Goal: Task Accomplishment & Management: Use online tool/utility

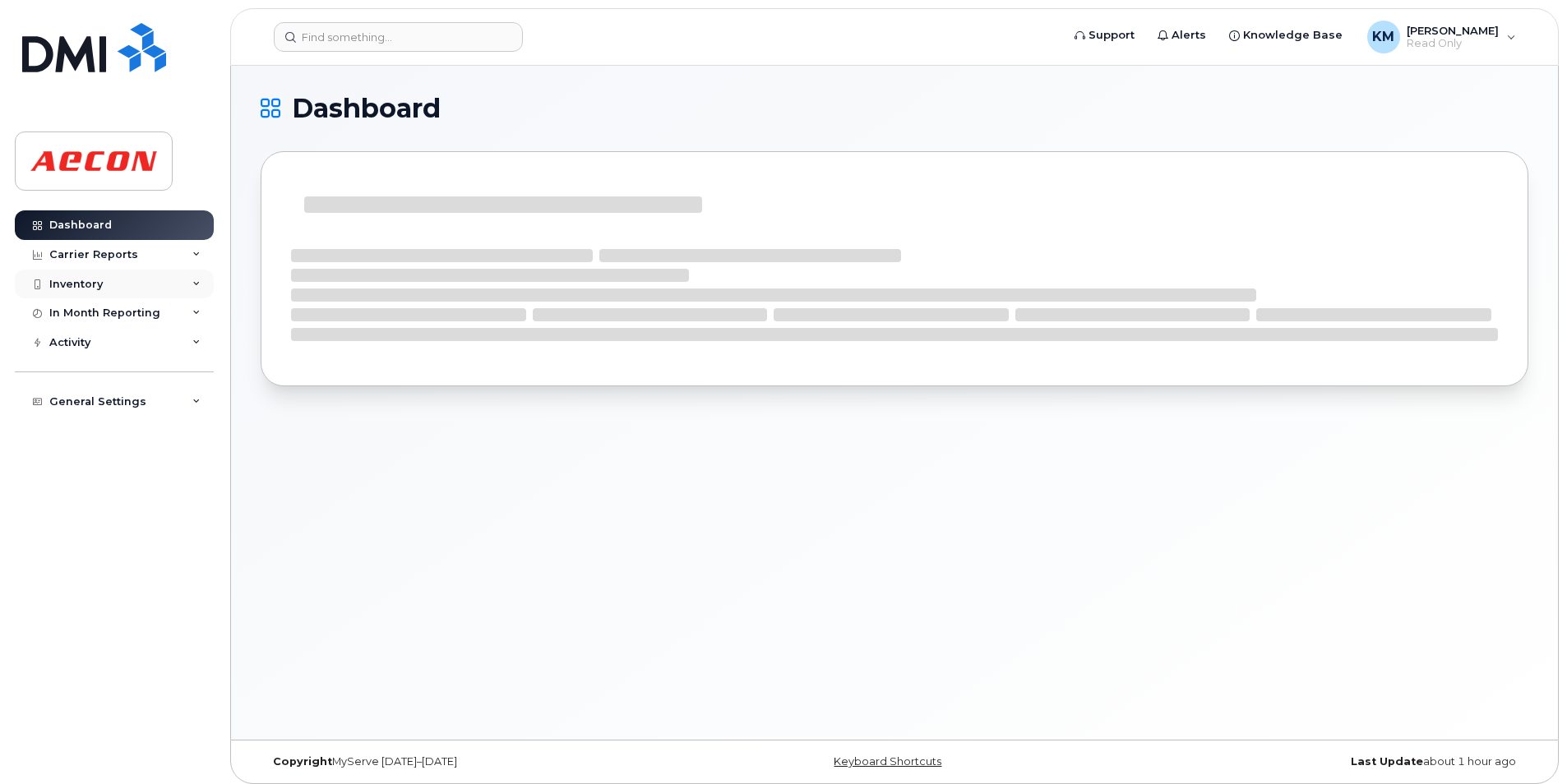
click at [135, 290] on div "Inventory" at bounding box center [114, 284] width 199 height 29
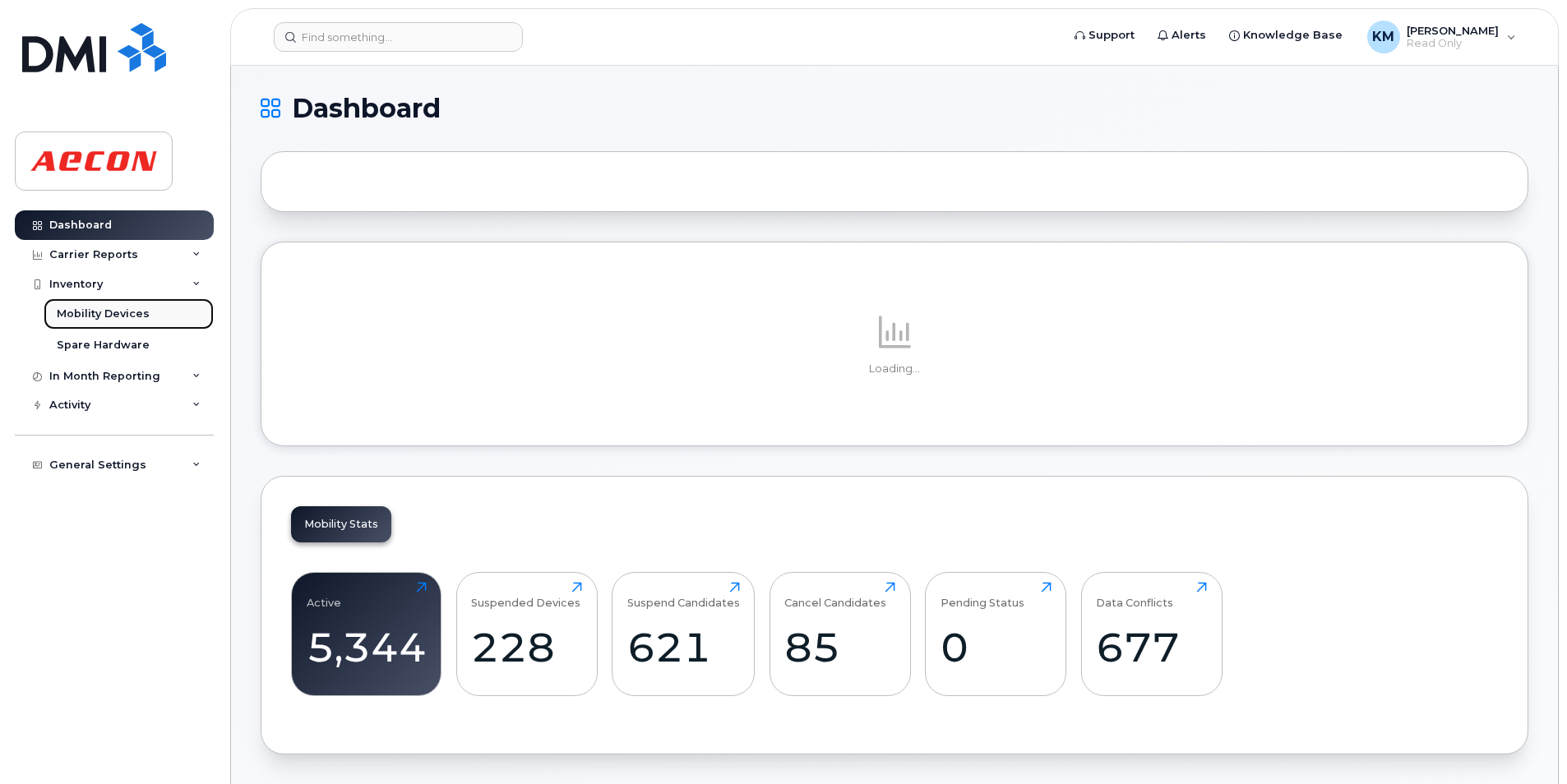
click at [118, 316] on div "Mobility Devices" at bounding box center [103, 313] width 93 height 15
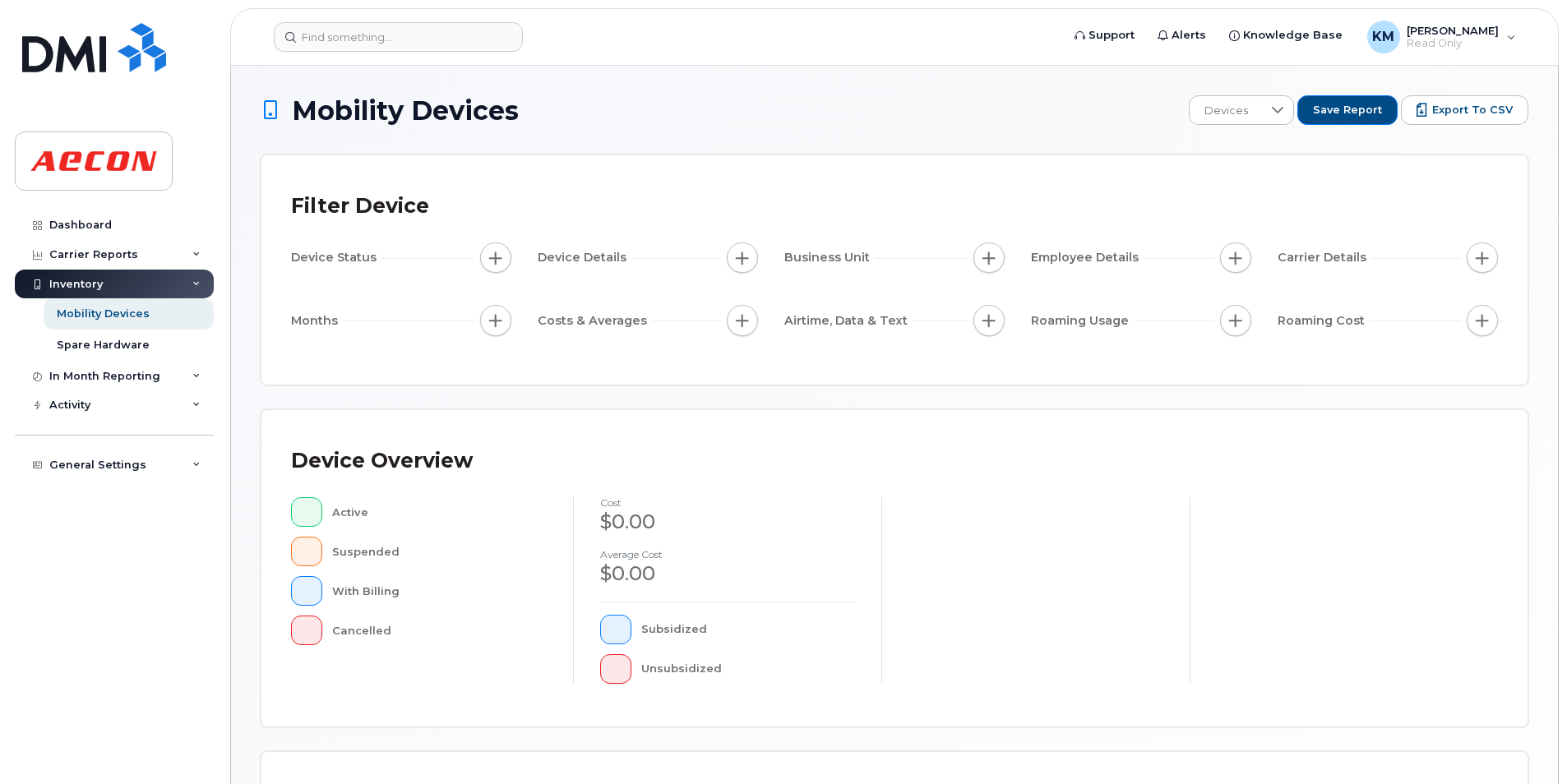
click at [498, 270] on button "button" at bounding box center [496, 258] width 31 height 31
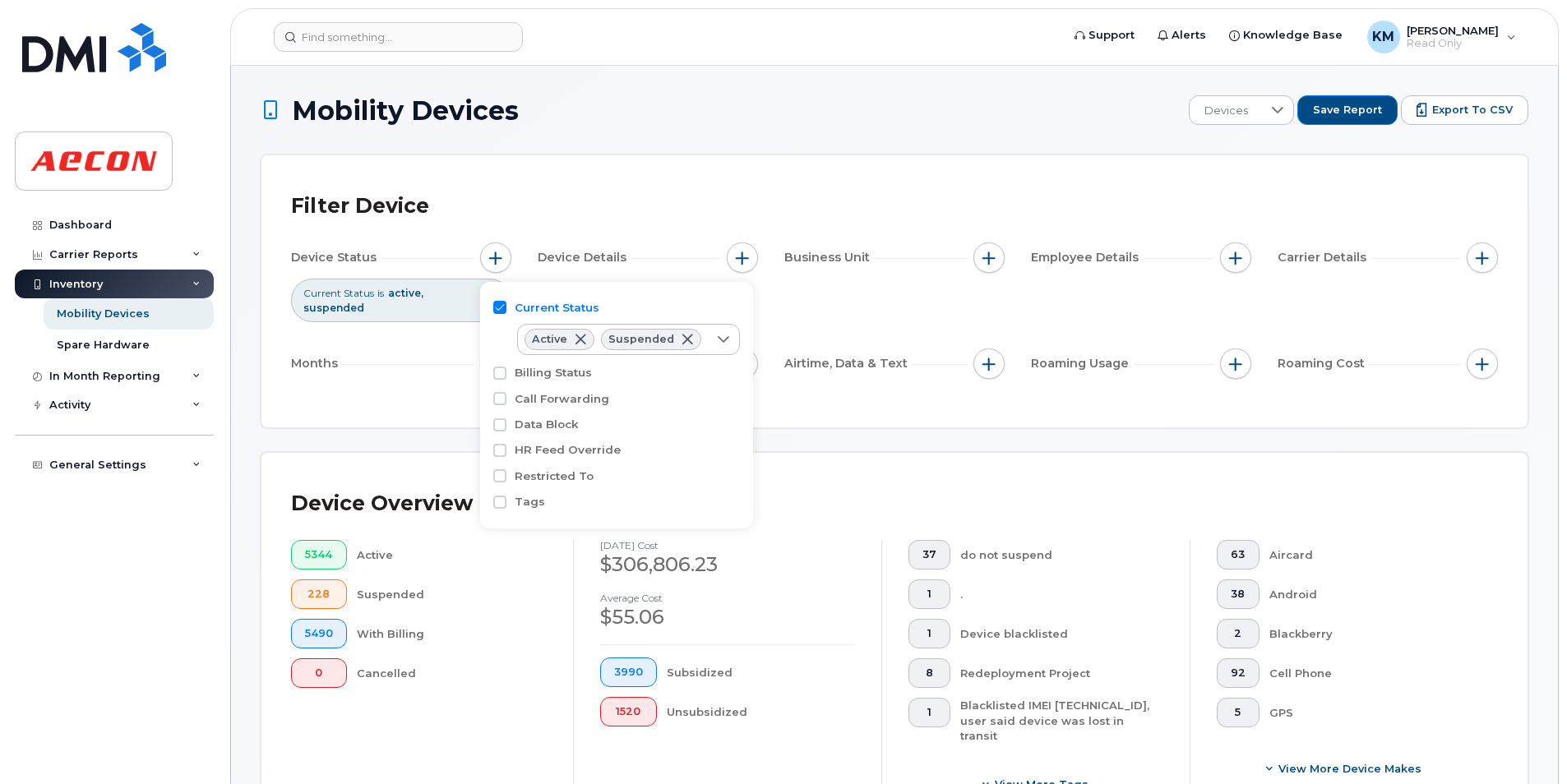
click at [427, 343] on div "Device Status Current Status is active suspended Device Details Business Unit E…" at bounding box center [894, 313] width 1207 height 143
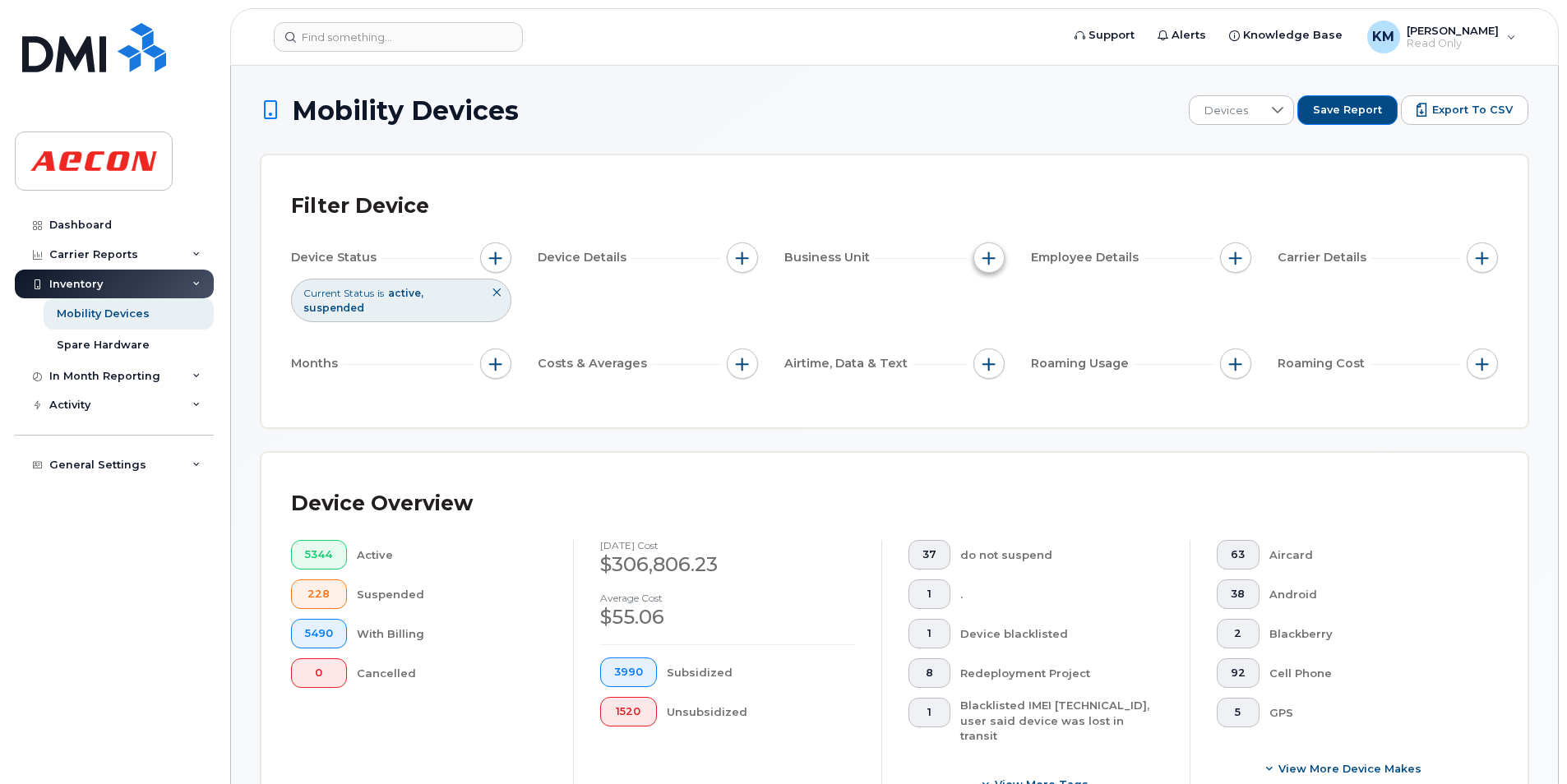
click at [991, 268] on button "button" at bounding box center [989, 258] width 31 height 31
click at [1062, 445] on div "Company Code" at bounding box center [1078, 437] width 183 height 26
click at [1104, 386] on label "Network and Activity" at bounding box center [1070, 385] width 123 height 16
click at [1000, 386] on input "Network and Activity" at bounding box center [993, 386] width 13 height 13
checkbox input "true"
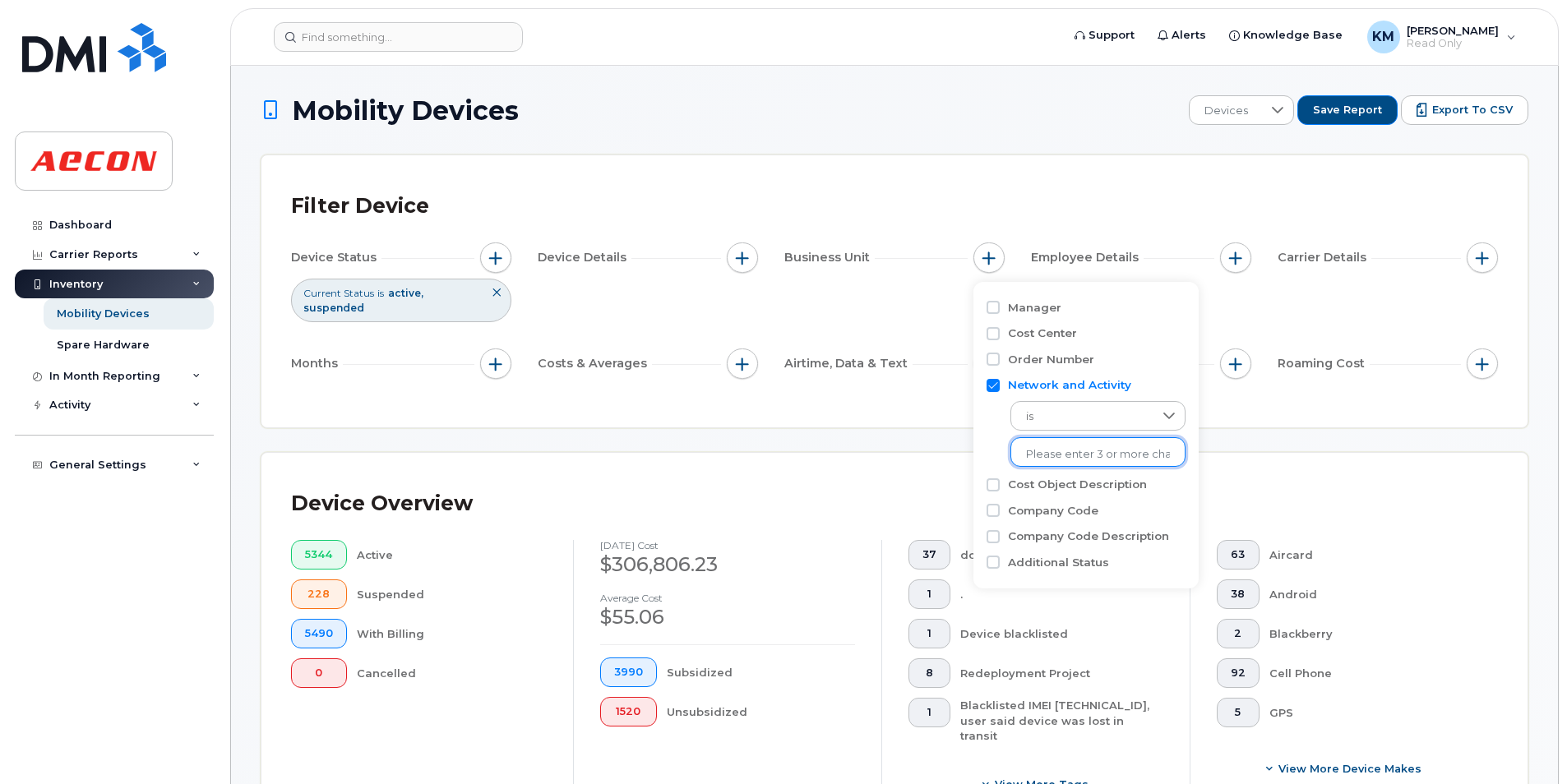
click at [1061, 451] on input "text" at bounding box center [1097, 454] width 144 height 15
paste input "A02180PMOEXP-0600"
type input "A02180PMOEXP-0600"
click at [1286, 423] on div "Filter Device Device Status Current Status is active suspended Device Details B…" at bounding box center [894, 291] width 1266 height 272
